Goal: Task Accomplishment & Management: Use online tool/utility

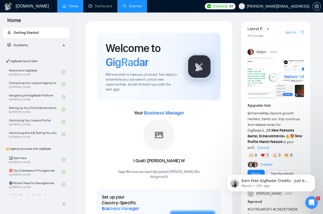
click at [127, 8] on link "Scanner" at bounding box center [132, 6] width 19 height 4
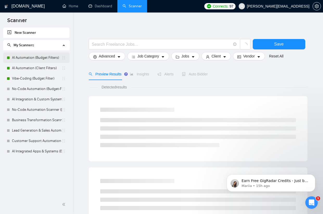
click at [51, 57] on link "AI Automation (Budget Filters)" at bounding box center [37, 58] width 50 height 10
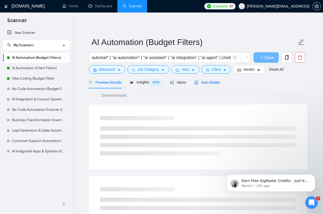
click at [210, 81] on span "Auto Bidder" at bounding box center [207, 82] width 26 height 4
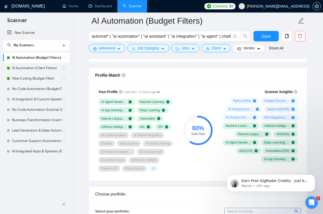
scroll to position [329, 0]
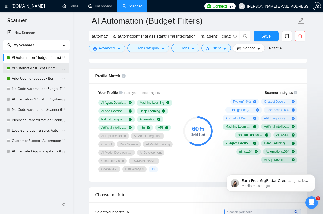
click at [43, 69] on link "AI Automation (Client Filters)" at bounding box center [37, 68] width 50 height 10
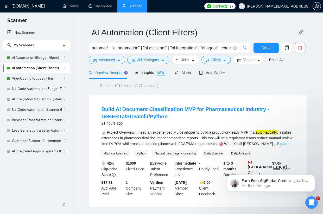
scroll to position [10, 0]
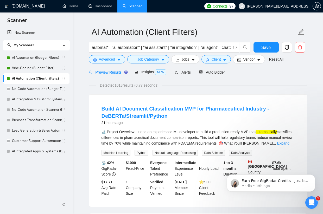
click at [55, 63] on link "Vibe-Coding (Budget Filter)" at bounding box center [37, 68] width 50 height 10
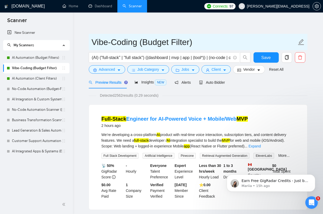
click at [111, 42] on input "Vibe-Coding (Budget Filter)" at bounding box center [194, 42] width 205 height 13
